Goal: Check status: Check status

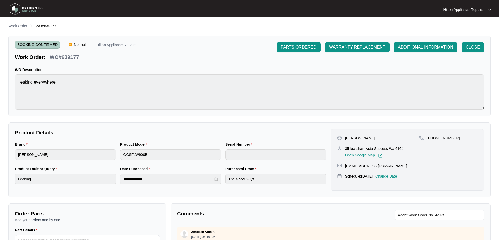
click at [19, 30] on div "**********" at bounding box center [249, 181] width 482 height 316
click at [20, 27] on p "Work Order" at bounding box center [17, 25] width 19 height 5
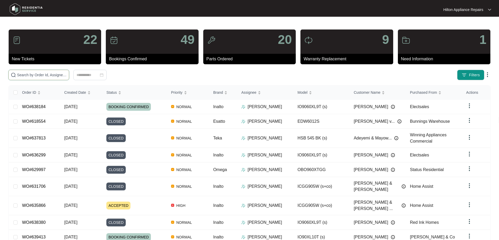
click at [66, 75] on input "text" at bounding box center [42, 75] width 50 height 6
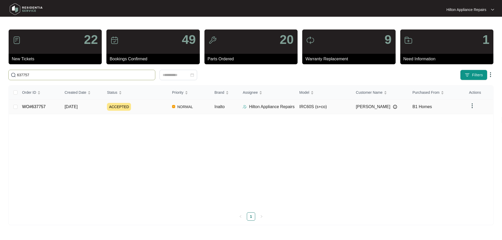
type input "637757"
click at [156, 108] on div "ACCEPTED" at bounding box center [137, 107] width 61 height 8
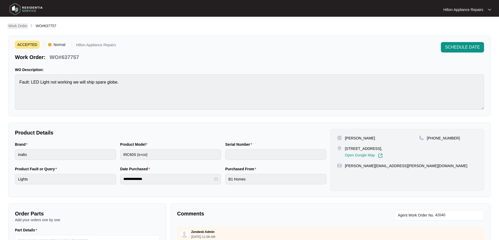
click at [24, 27] on p "Work Order" at bounding box center [17, 25] width 19 height 5
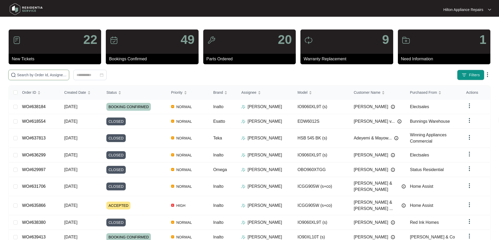
click at [48, 76] on input "text" at bounding box center [42, 75] width 50 height 6
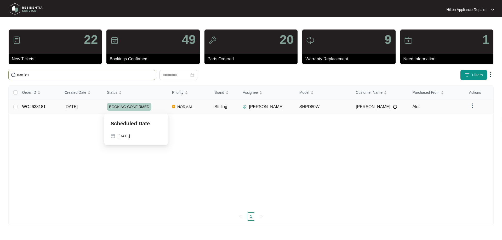
type input "638181"
click at [162, 106] on div "BOOKING CONFIRMED" at bounding box center [137, 107] width 61 height 8
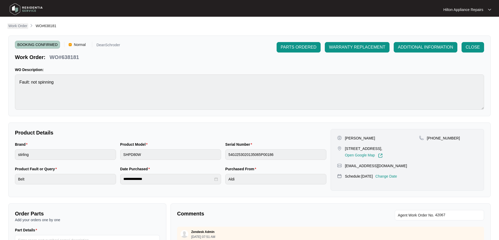
click at [20, 27] on p "Work Order" at bounding box center [17, 25] width 19 height 5
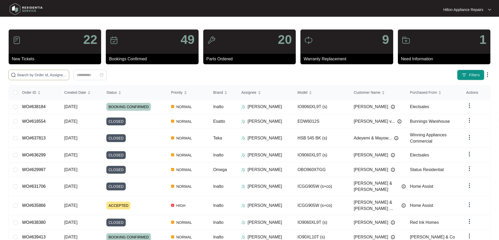
click at [67, 76] on input "text" at bounding box center [42, 75] width 50 height 6
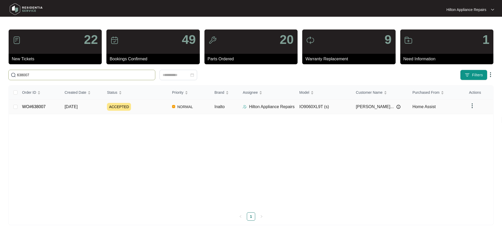
type input "638007"
click at [151, 107] on div "ACCEPTED" at bounding box center [137, 107] width 61 height 8
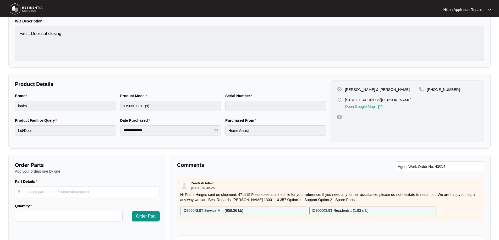
scroll to position [52, 0]
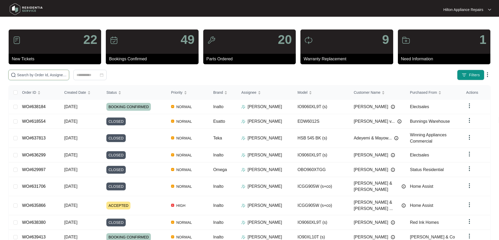
click at [67, 77] on input "text" at bounding box center [42, 75] width 50 height 6
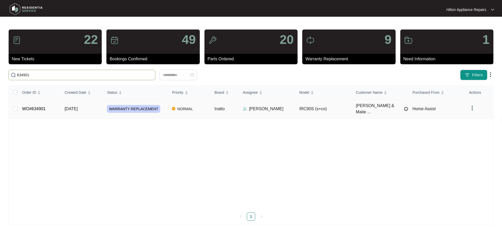
type input "634901"
click at [202, 107] on td "NORMAL" at bounding box center [189, 109] width 42 height 19
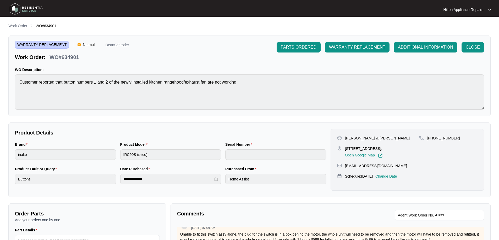
click at [13, 22] on main "**********" at bounding box center [249, 173] width 499 height 347
click at [17, 25] on p "Work Order" at bounding box center [17, 25] width 19 height 5
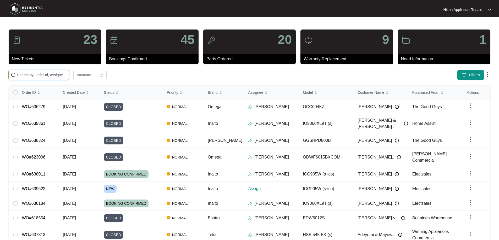
click at [56, 75] on input "text" at bounding box center [42, 75] width 50 height 6
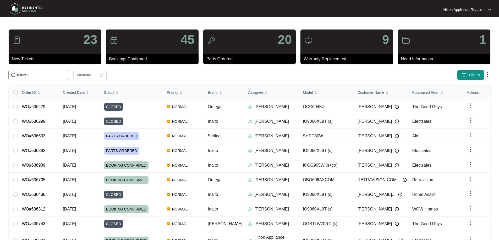
type input "636392"
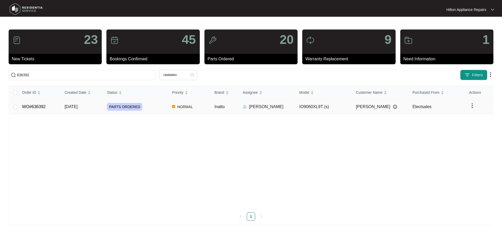
click at [157, 106] on div "PARTS ORDERED" at bounding box center [137, 107] width 61 height 8
